Goal: Find specific page/section: Find specific page/section

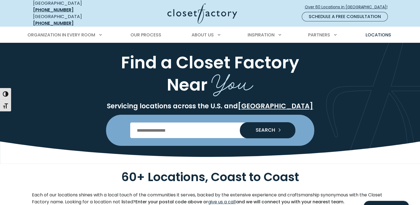
scroll to position [10, 0]
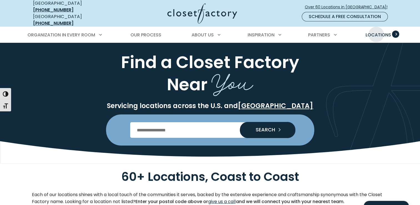
click at [376, 32] on span "Locations" at bounding box center [379, 35] width 26 height 6
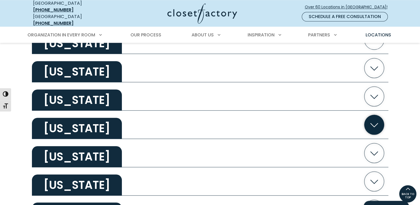
scroll to position [485, 0]
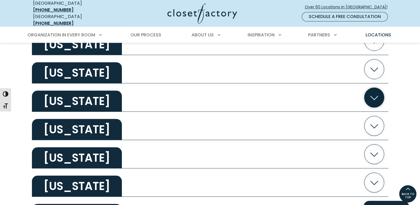
click at [375, 90] on icon "button" at bounding box center [374, 97] width 20 height 20
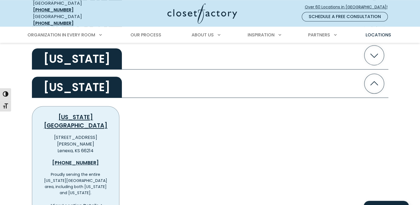
scroll to position [502, 0]
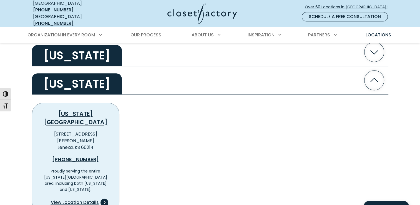
click at [83, 199] on span "View Location Details" at bounding box center [75, 202] width 48 height 7
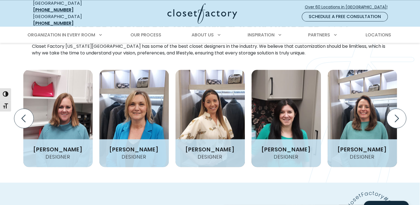
scroll to position [671, 0]
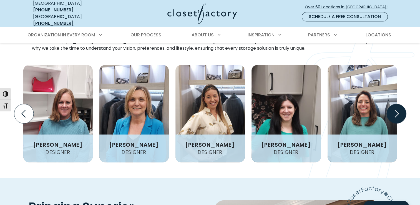
click at [396, 104] on icon "Next slide" at bounding box center [396, 113] width 19 height 19
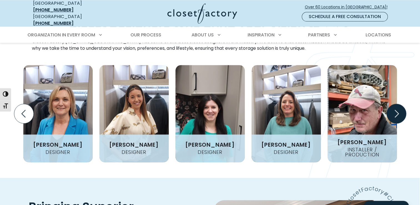
click at [396, 104] on icon "Next slide" at bounding box center [396, 113] width 19 height 19
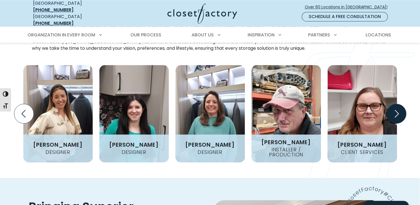
click at [396, 104] on icon "Next slide" at bounding box center [396, 113] width 19 height 19
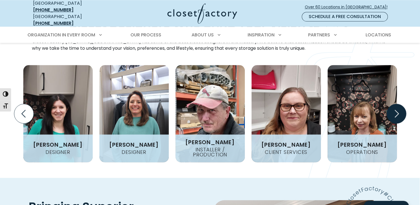
click at [396, 104] on icon "Next slide" at bounding box center [396, 113] width 19 height 19
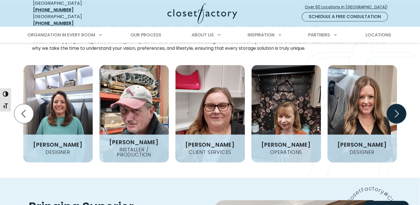
click at [396, 104] on icon "Next slide" at bounding box center [396, 113] width 19 height 19
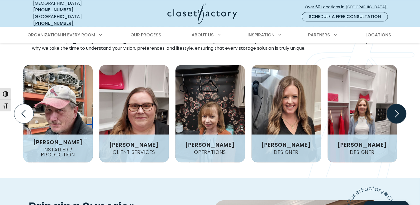
click at [396, 104] on icon "Next slide" at bounding box center [396, 113] width 19 height 19
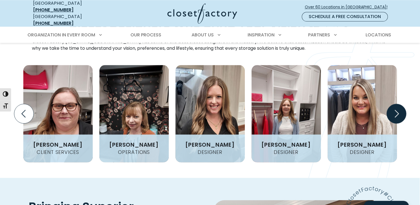
click at [396, 104] on icon "Next slide" at bounding box center [396, 113] width 19 height 19
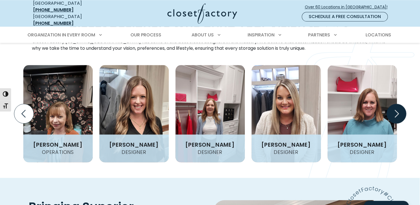
click at [396, 104] on icon "Next slide" at bounding box center [396, 113] width 19 height 19
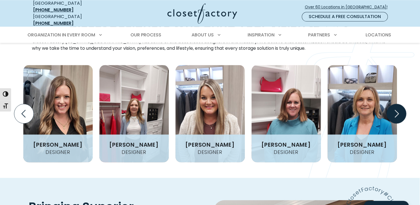
click at [396, 104] on icon "Next slide" at bounding box center [396, 113] width 19 height 19
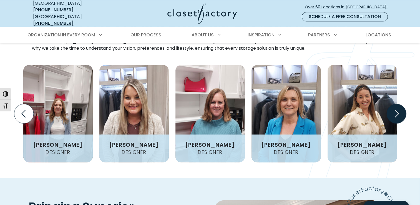
click at [396, 104] on icon "Next slide" at bounding box center [396, 113] width 19 height 19
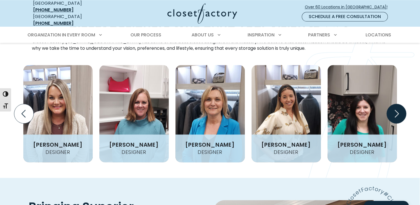
click at [396, 104] on icon "Next slide" at bounding box center [396, 113] width 19 height 19
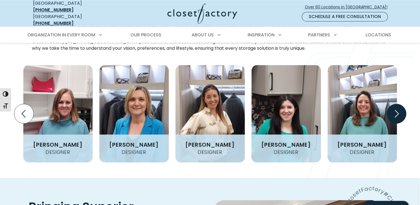
click at [396, 104] on icon "Next slide" at bounding box center [396, 113] width 19 height 19
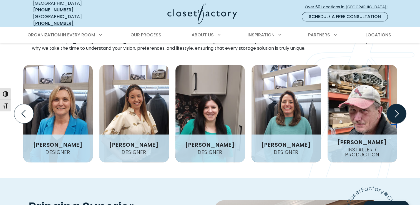
click at [396, 104] on icon "Next slide" at bounding box center [396, 113] width 19 height 19
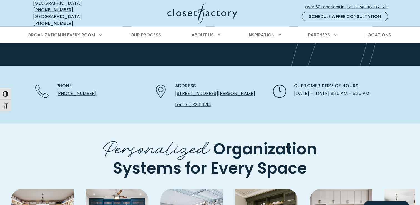
scroll to position [1406, 0]
